Goal: Task Accomplishment & Management: Use online tool/utility

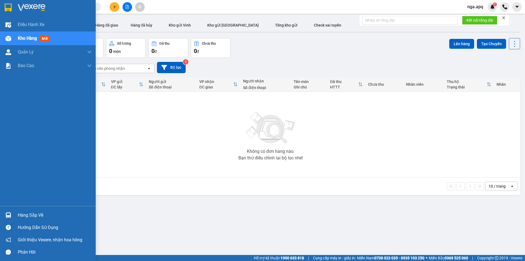
click at [8, 213] on img at bounding box center [8, 215] width 6 height 6
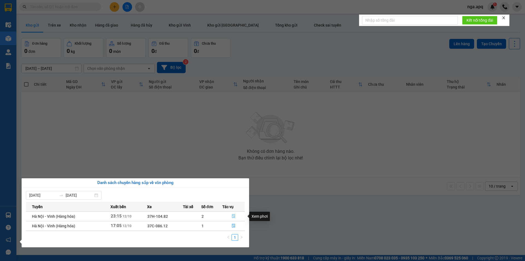
click at [233, 214] on icon "file-done" at bounding box center [234, 216] width 4 height 4
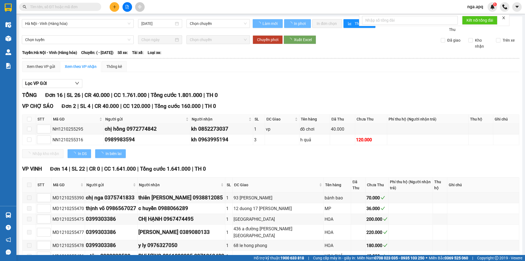
type input "[DATE]"
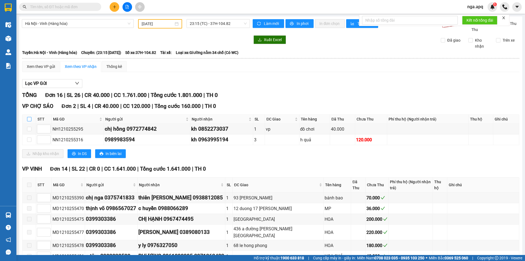
click at [29, 119] on input "checkbox" at bounding box center [29, 119] width 4 height 4
checkbox input "true"
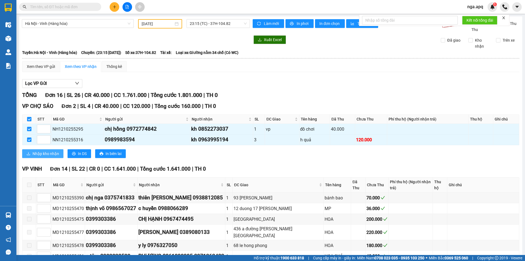
click at [43, 151] on span "Nhập kho nhận" at bounding box center [46, 153] width 27 height 6
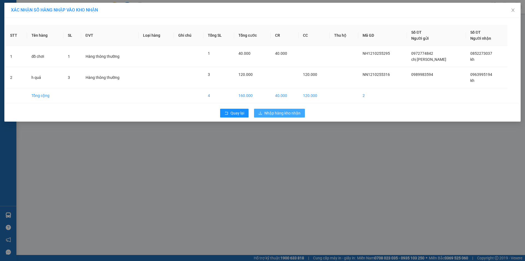
click at [278, 113] on span "Nhập hàng kho nhận" at bounding box center [282, 113] width 36 height 6
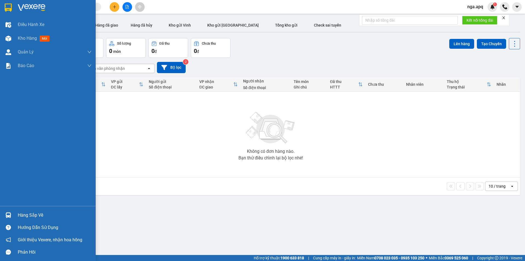
click at [8, 212] on img at bounding box center [8, 215] width 6 height 6
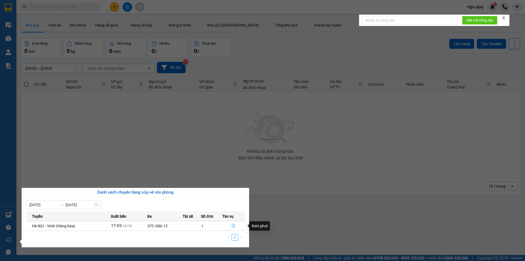
click at [234, 226] on icon "file-done" at bounding box center [234, 225] width 4 height 4
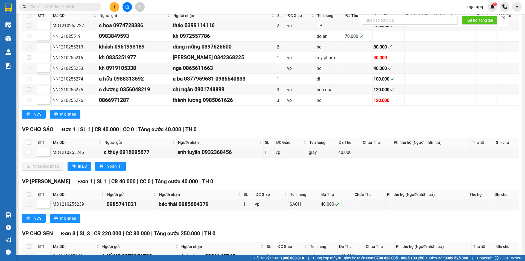
scroll to position [109, 0]
